Goal: Information Seeking & Learning: Learn about a topic

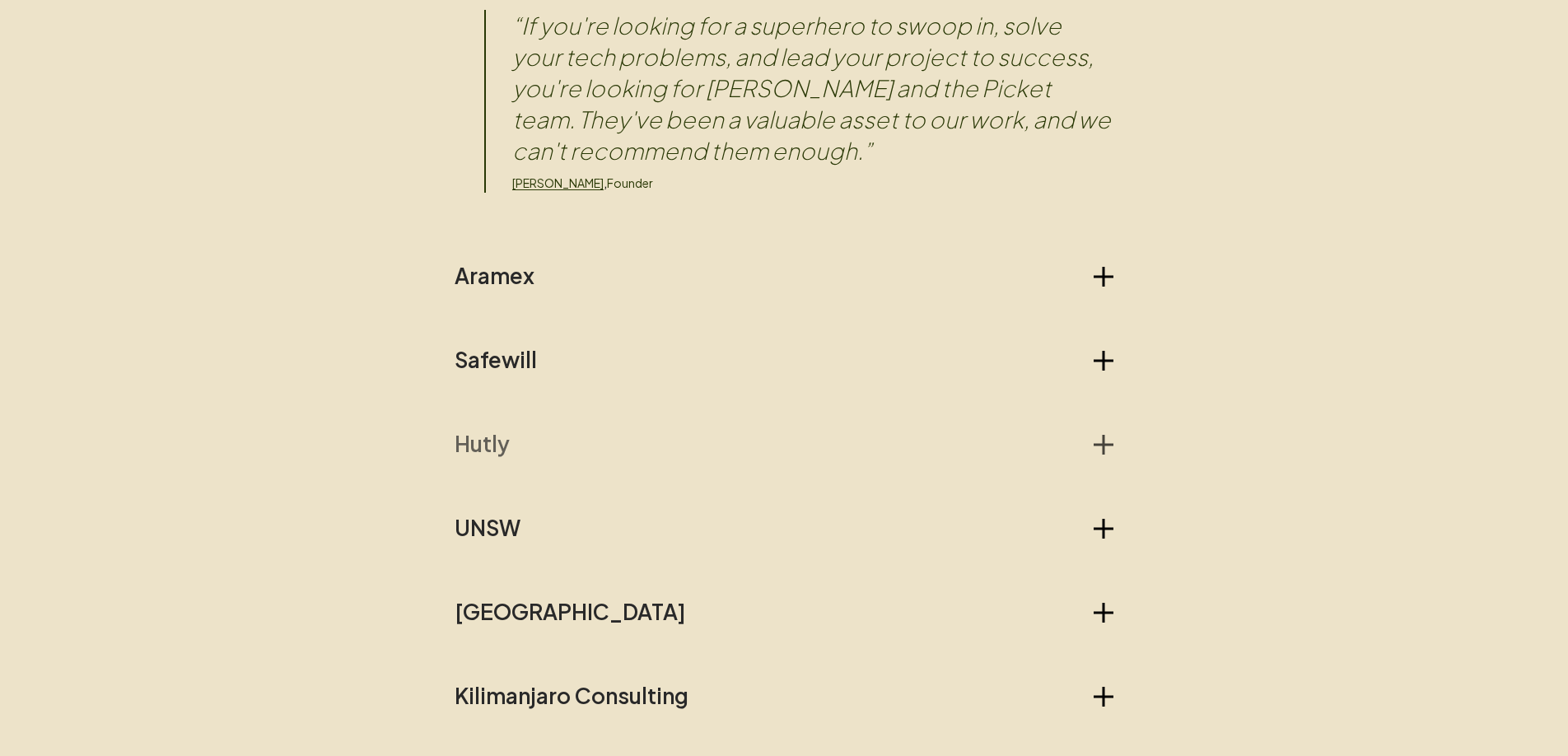
click at [471, 445] on h2 "Hutly" at bounding box center [481, 444] width 55 height 26
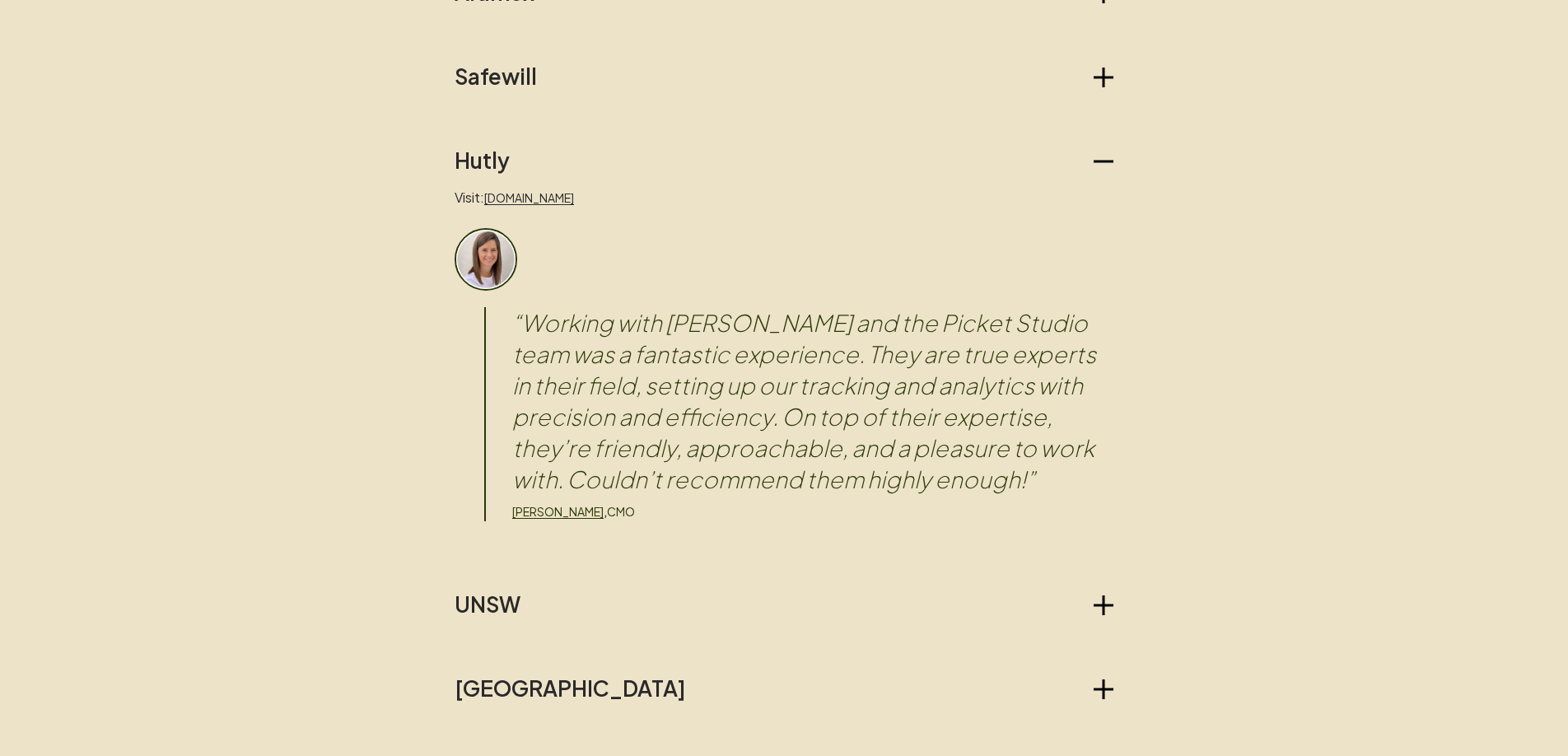
scroll to position [1973, 0]
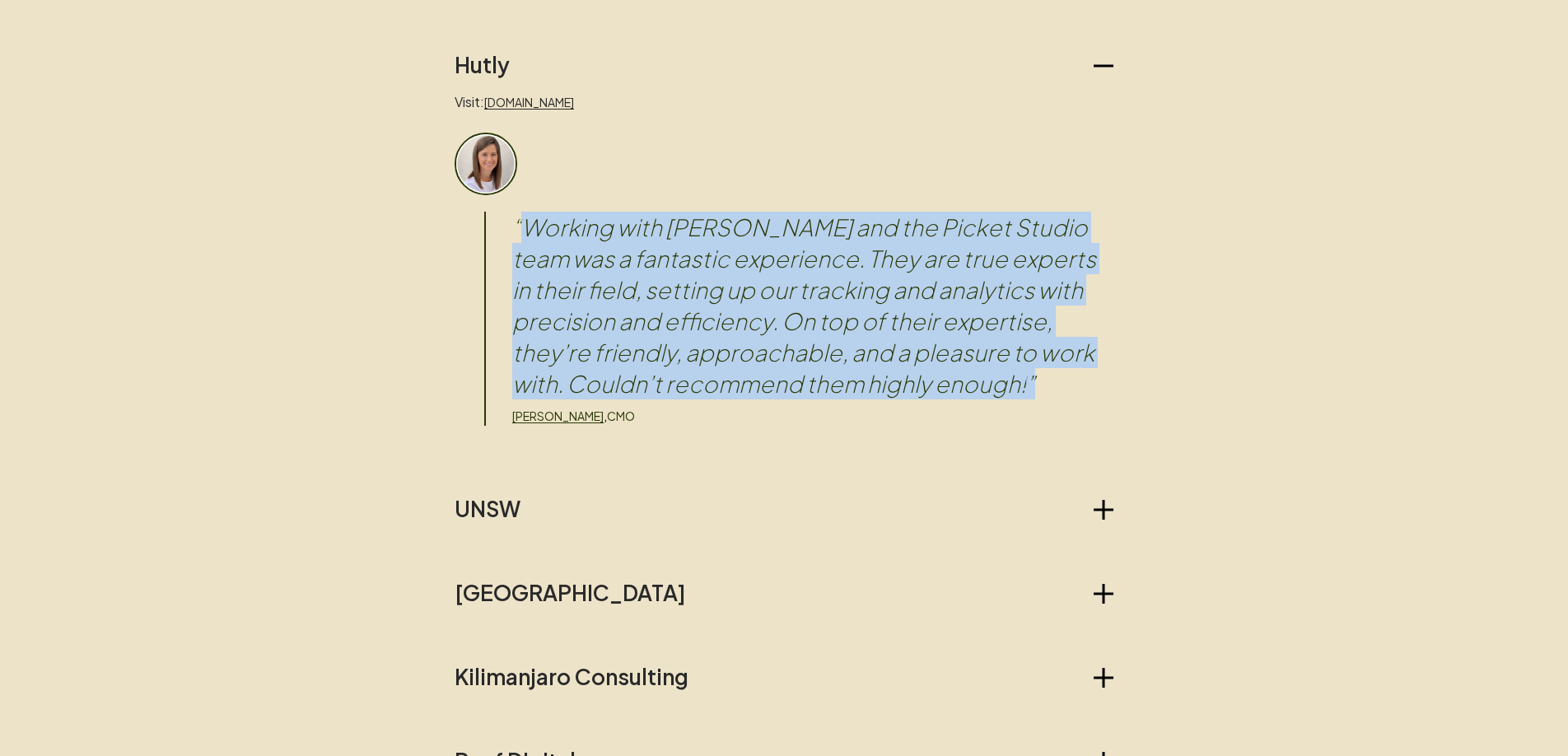
drag, startPoint x: 523, startPoint y: 225, endPoint x: 891, endPoint y: 375, distance: 397.4
click at [891, 375] on blockquote "“ Working with [PERSON_NAME] and the Picket Studio team was a fantastic experie…" at bounding box center [813, 305] width 601 height 187
copy blockquote "Working with [PERSON_NAME] and the Picket Studio team was a fantastic experienc…"
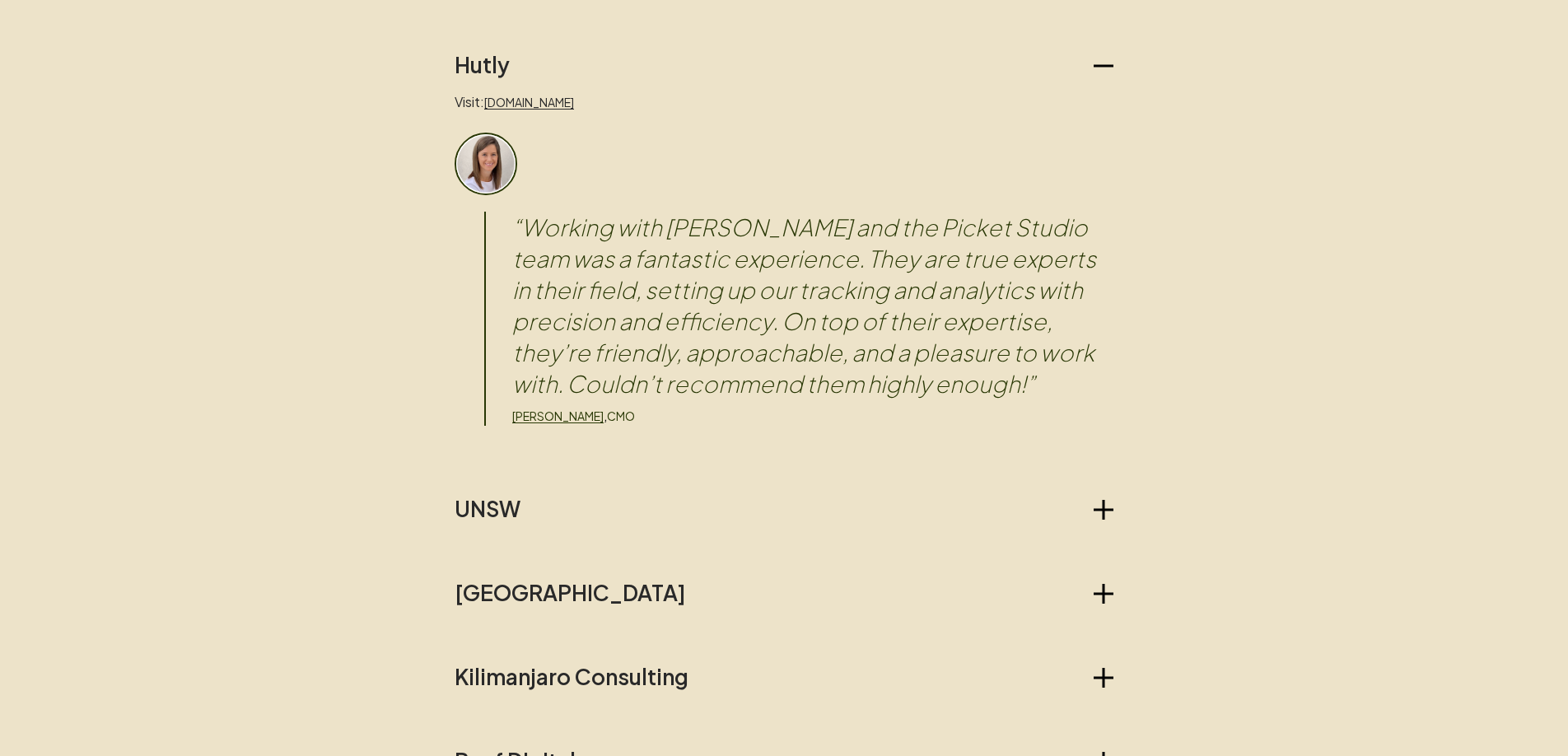
click at [607, 417] on p "CMO" at bounding box center [621, 415] width 28 height 18
click at [672, 418] on div "[PERSON_NAME] , CMO" at bounding box center [813, 415] width 601 height 20
drag, startPoint x: 571, startPoint y: 415, endPoint x: 593, endPoint y: 393, distance: 31.1
click at [512, 416] on div "[PERSON_NAME] , CMO" at bounding box center [813, 415] width 601 height 20
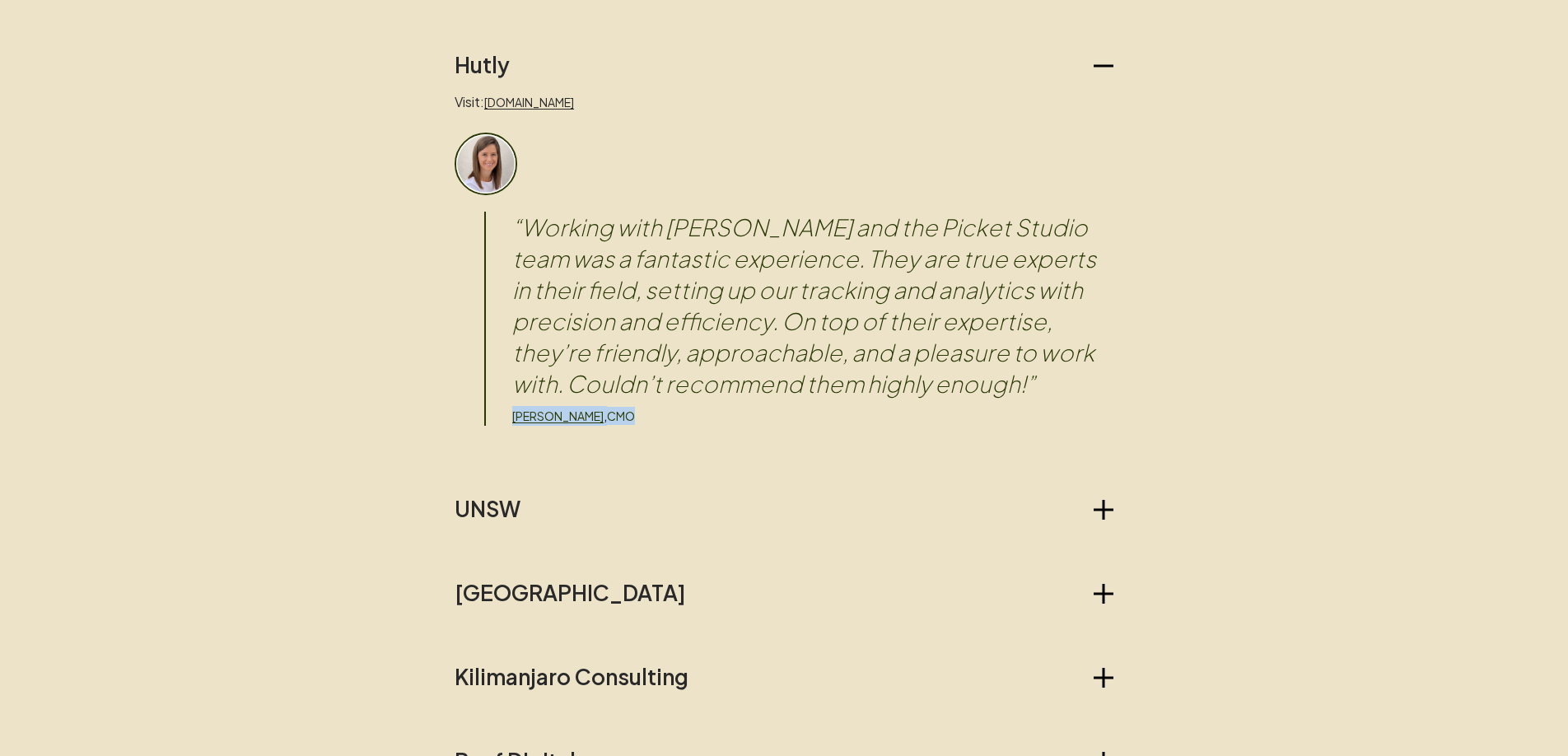
copy div "[PERSON_NAME] , CMO"
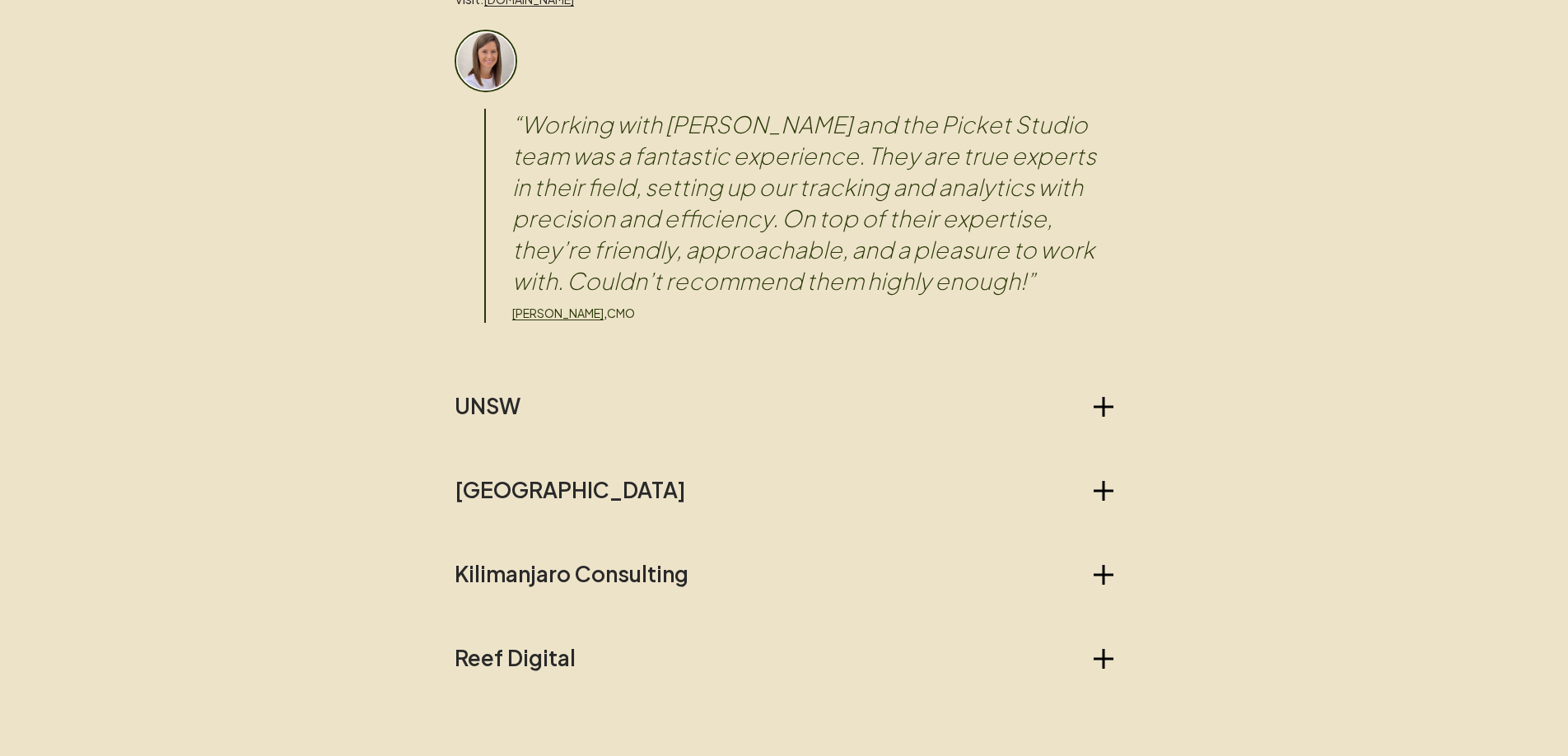
scroll to position [2420, 0]
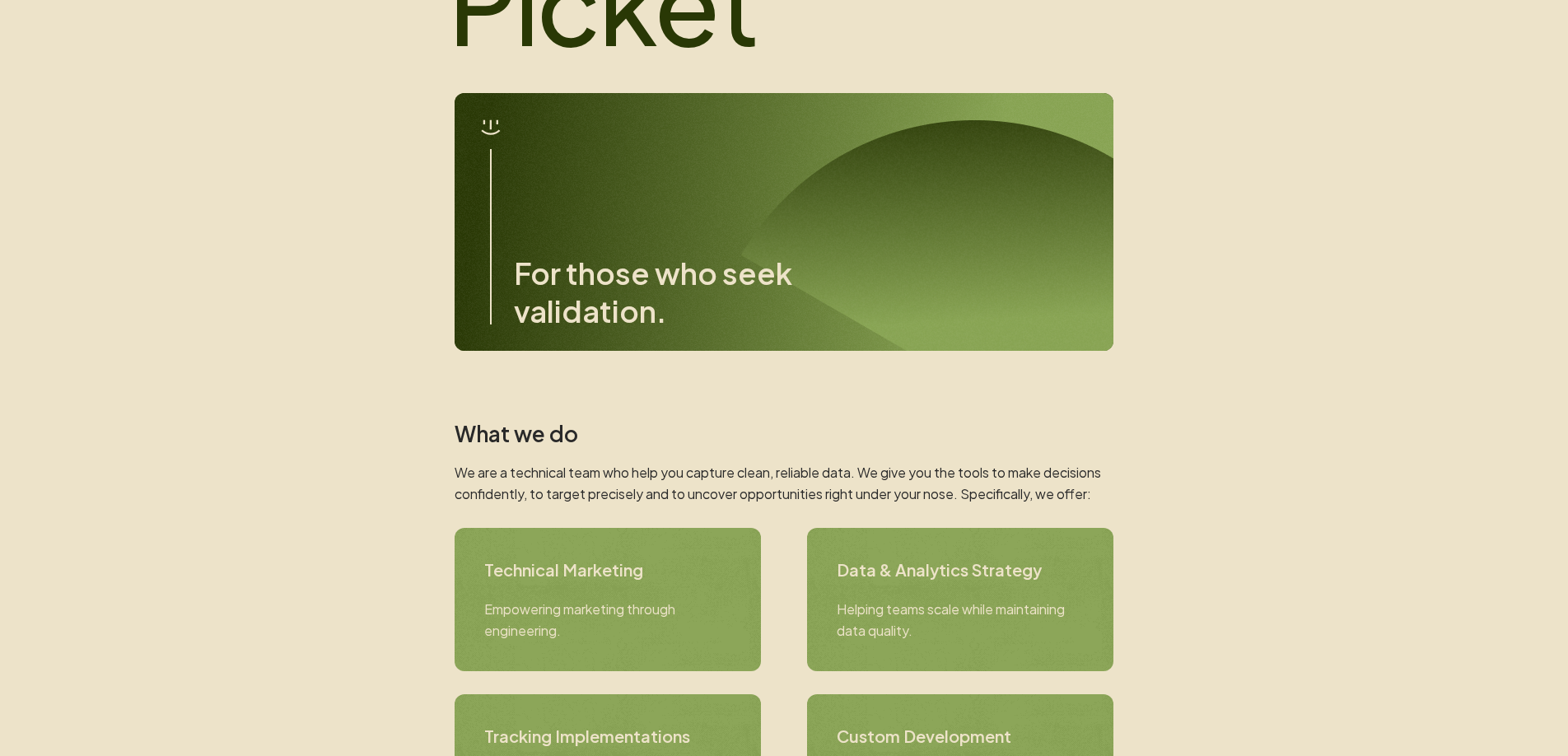
scroll to position [0, 0]
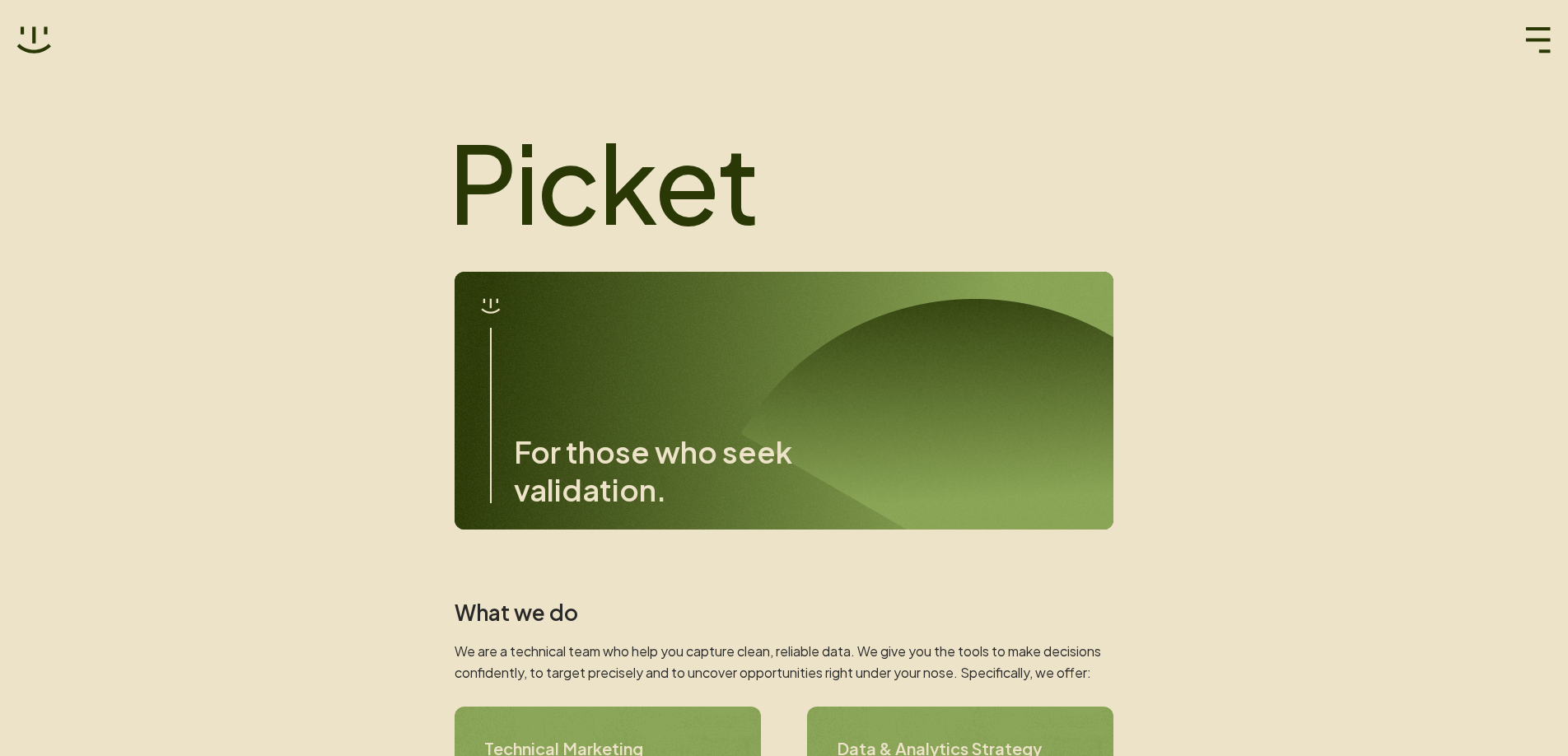
click at [615, 357] on div "For those who seek validation." at bounding box center [783, 400] width 658 height 258
